Goal: Obtain resource: Download file/media

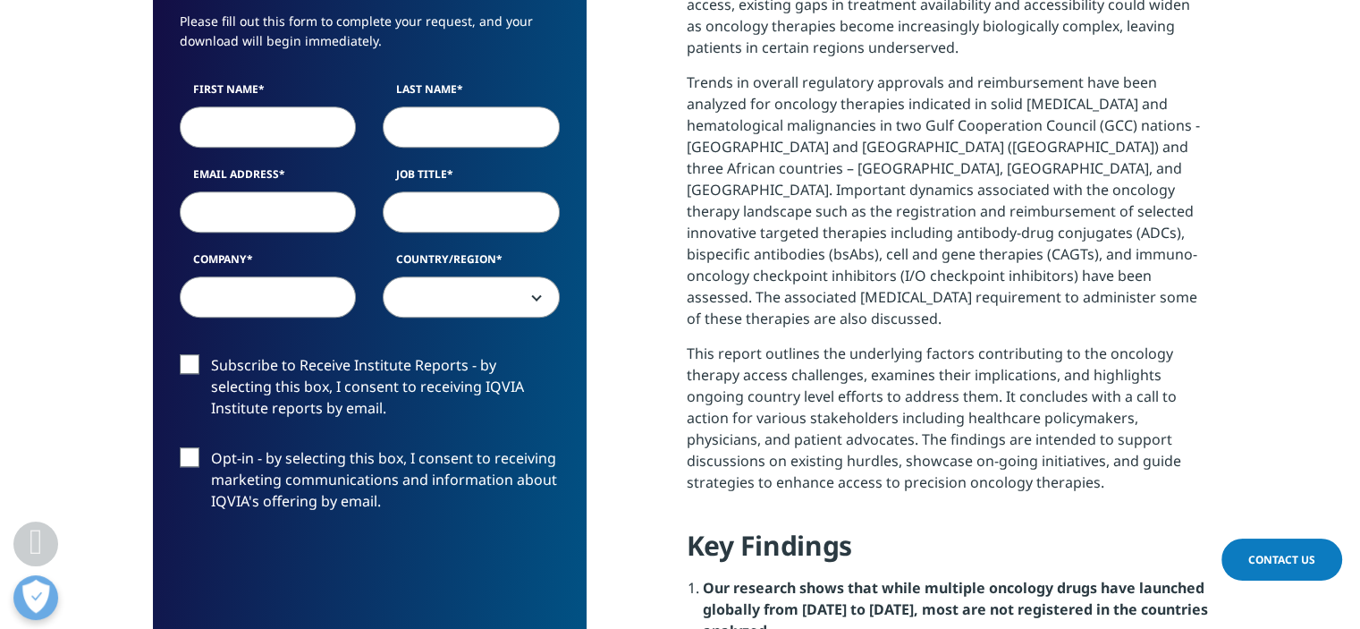
scroll to position [1073, 0]
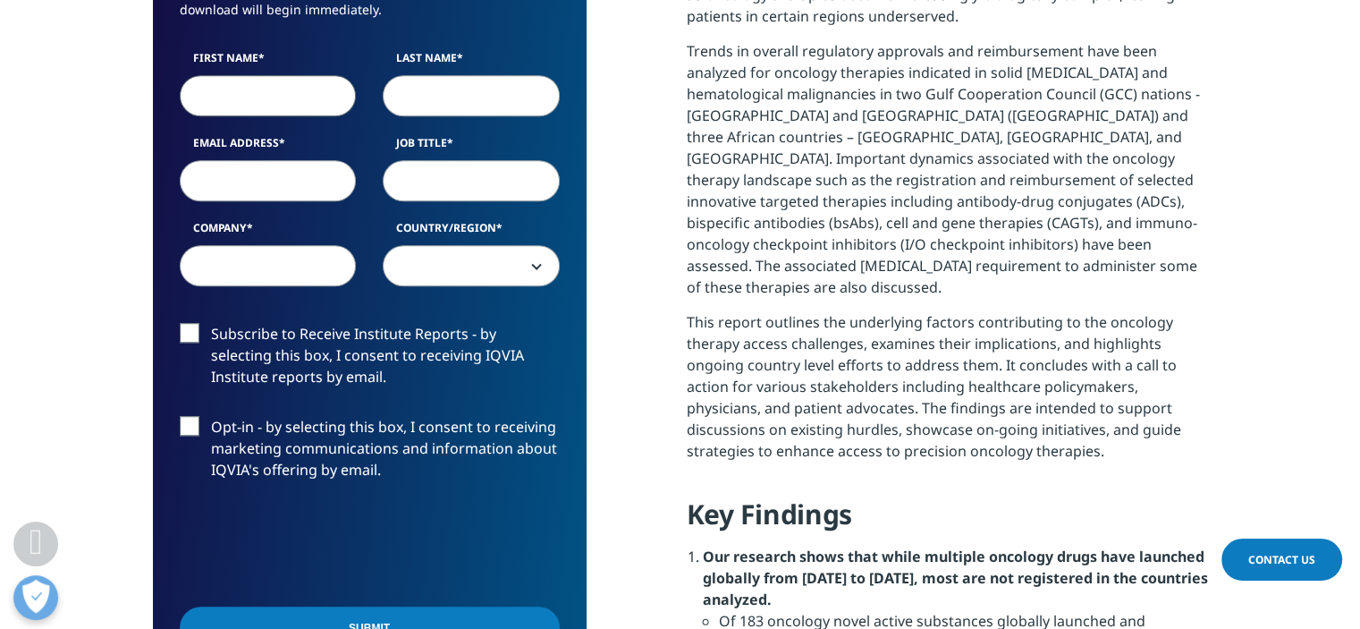
click at [249, 101] on input "First Name" at bounding box center [268, 95] width 177 height 41
type input "[PERSON_NAME]"
type input "[EMAIL_ADDRESS][DOMAIN_NAME]"
select select "[GEOGRAPHIC_DATA]"
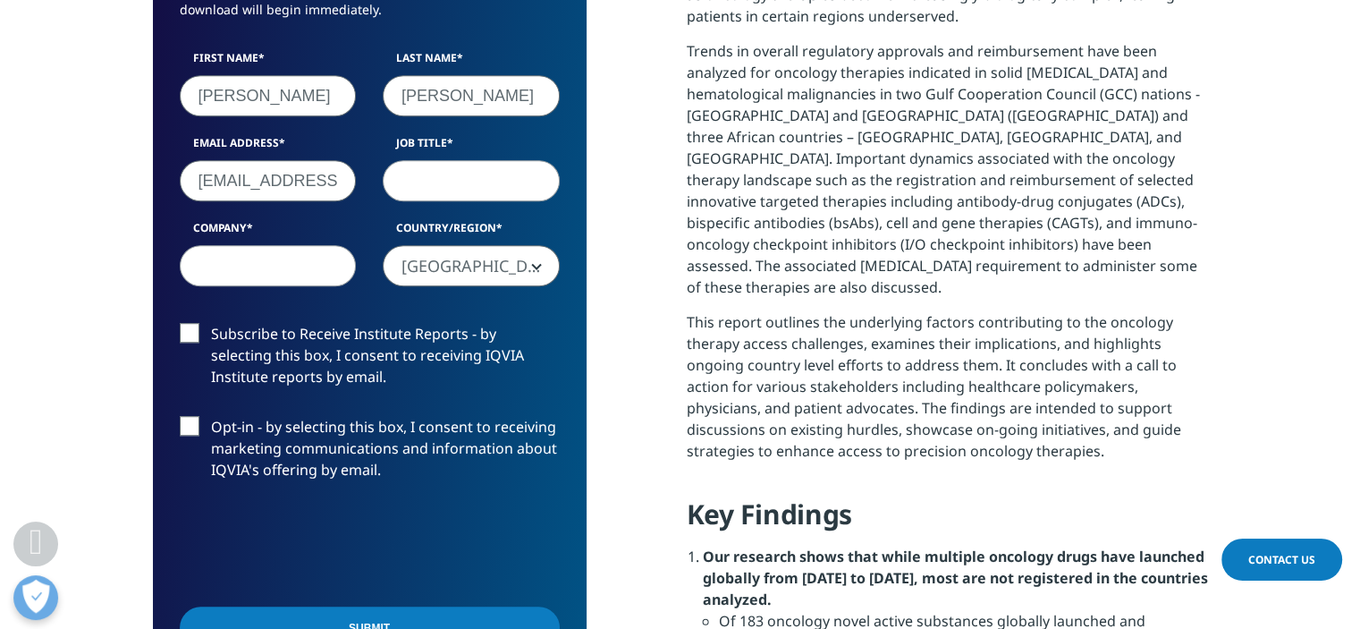
drag, startPoint x: 299, startPoint y: 178, endPoint x: 186, endPoint y: 180, distance: 112.7
click at [186, 180] on input "[EMAIL_ADDRESS][DOMAIN_NAME]" at bounding box center [268, 180] width 177 height 41
type input "[EMAIL_ADDRESS][DOMAIN_NAME]"
click at [428, 174] on input "Job Title" at bounding box center [471, 180] width 177 height 41
type input "Journalist"
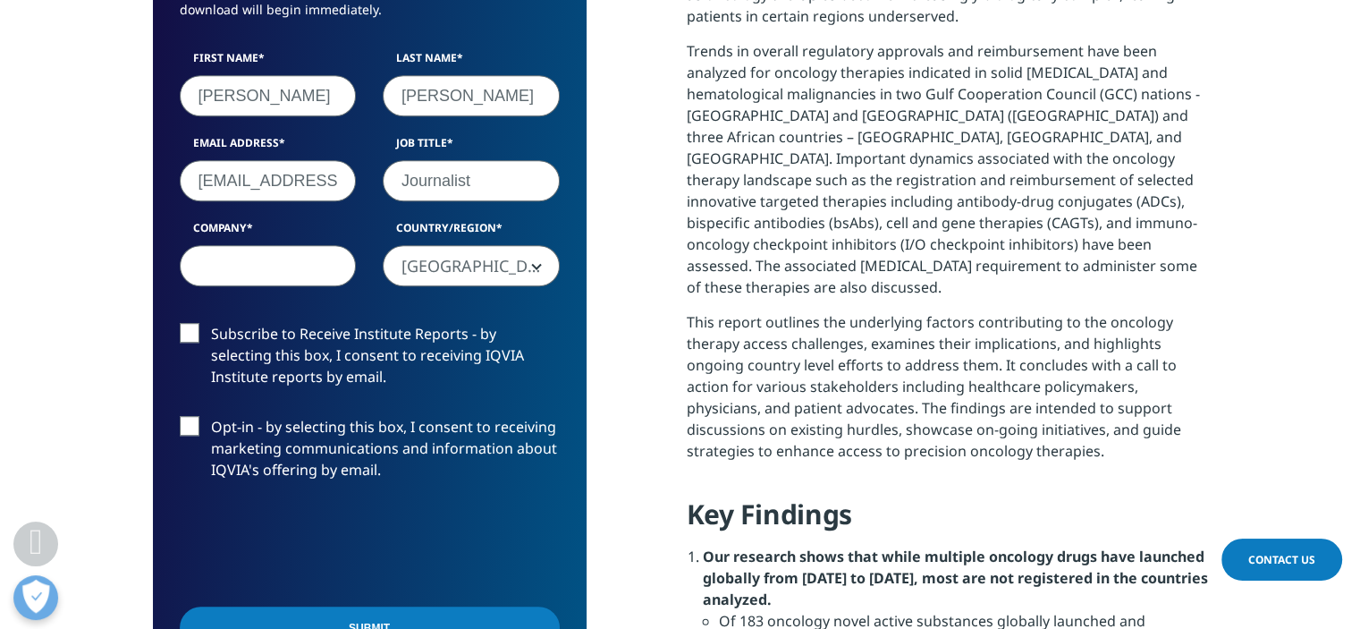
click at [206, 264] on input "Company" at bounding box center [268, 265] width 177 height 41
type input "Independent"
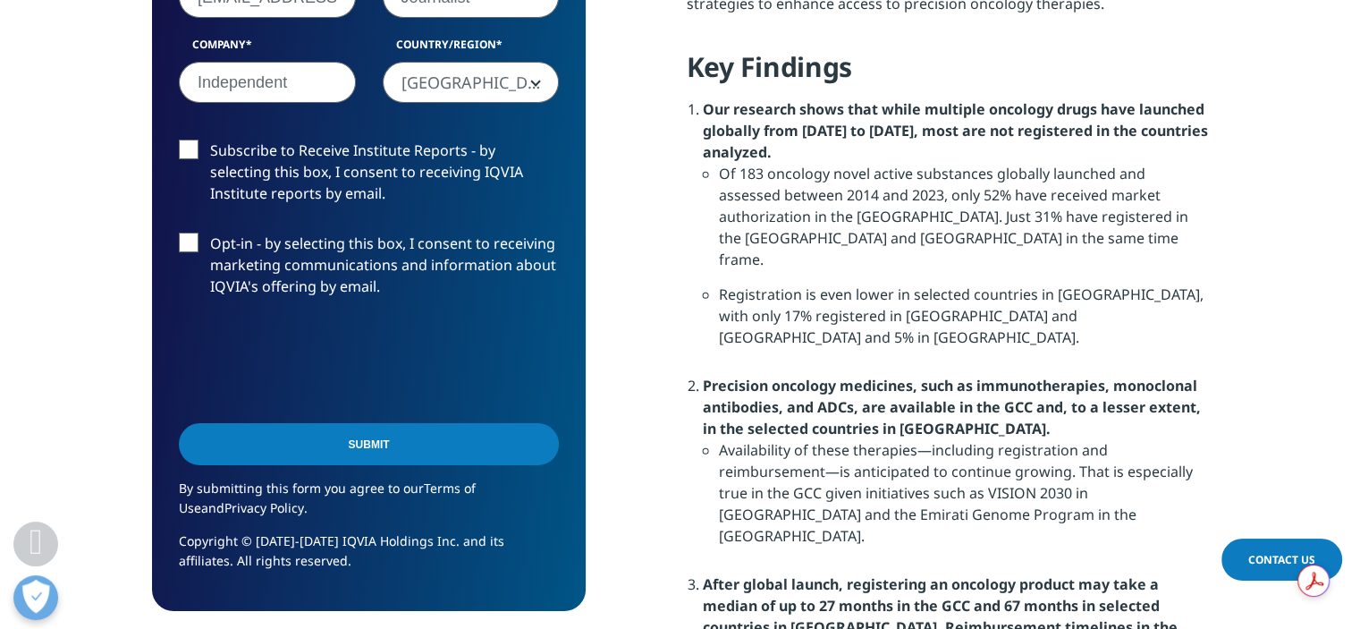
click at [362, 446] on input "Submit" at bounding box center [369, 444] width 380 height 42
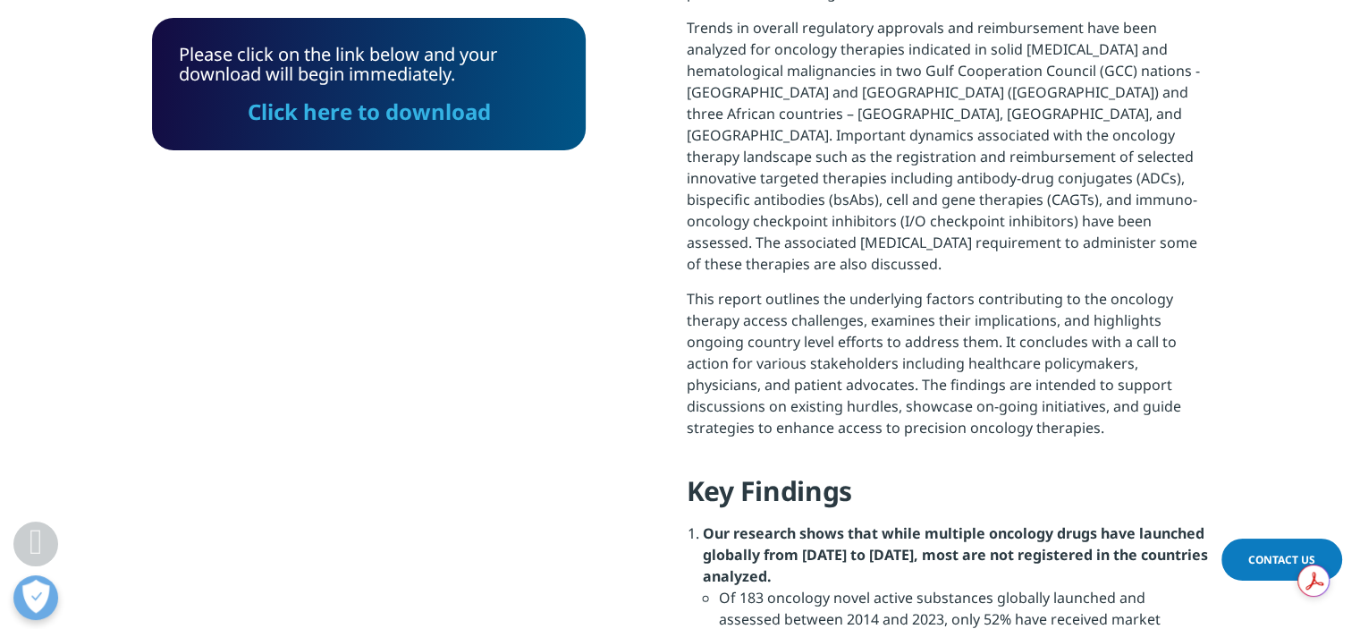
scroll to position [991, 0]
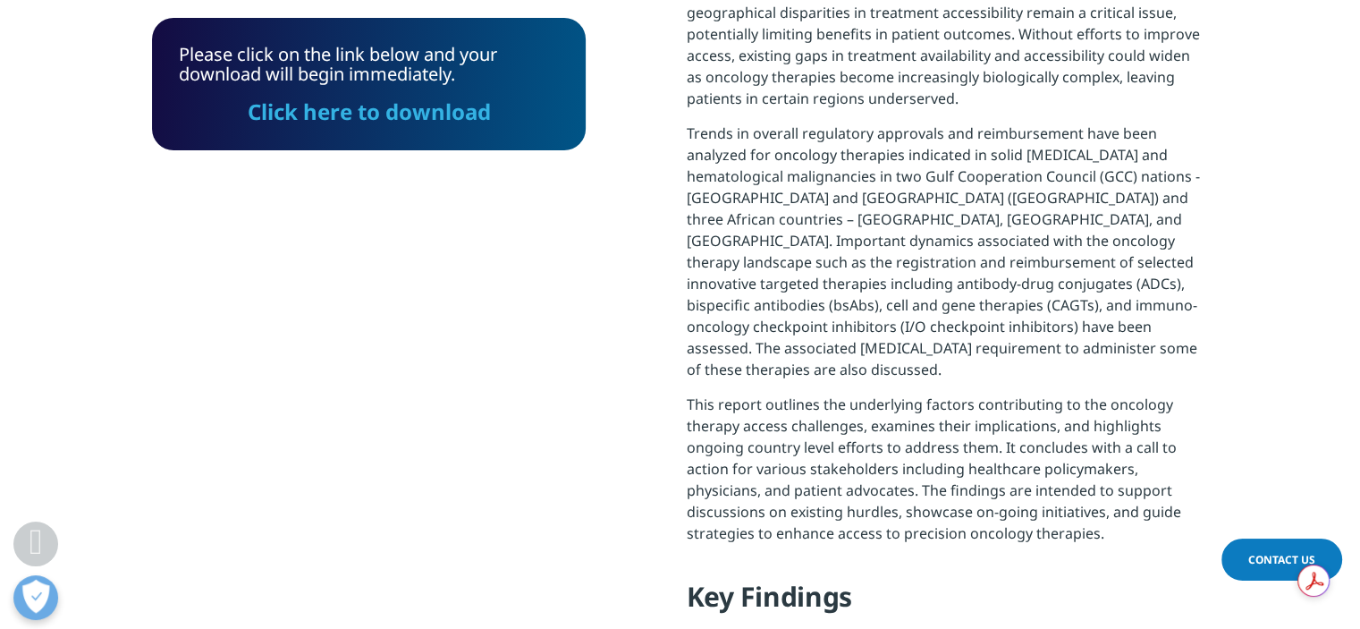
click at [411, 117] on link "Click here to download" at bounding box center [369, 112] width 243 height 30
